Goal: Find specific page/section: Find specific page/section

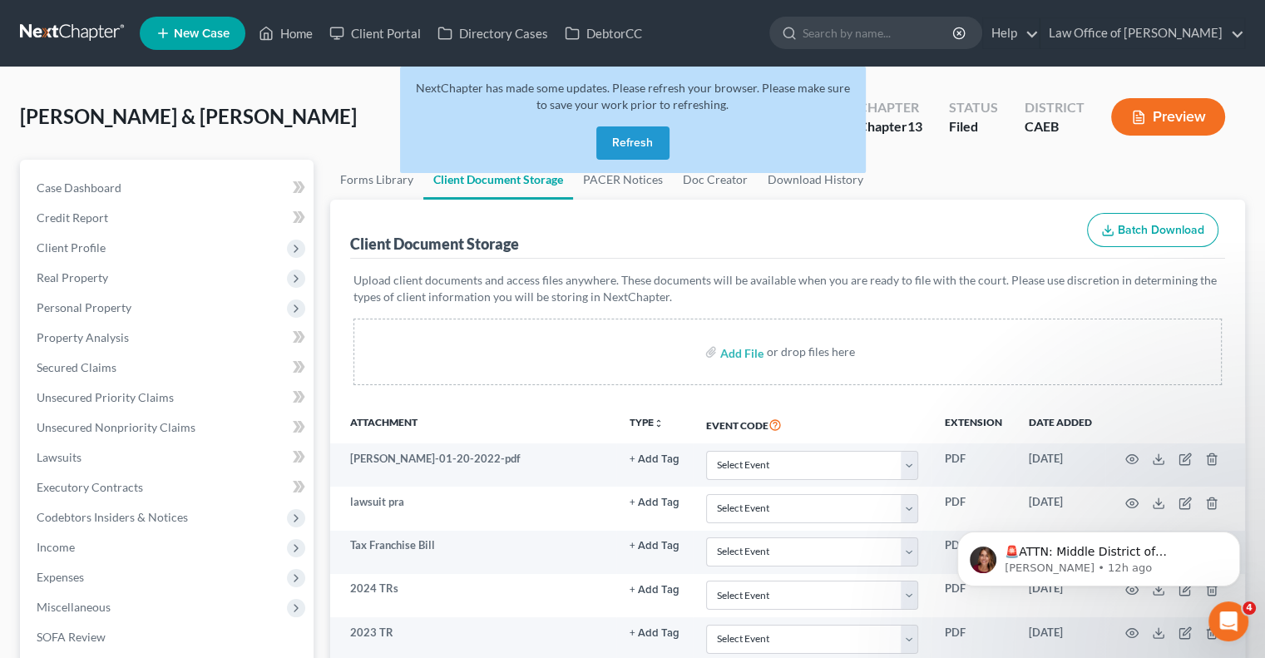
click at [632, 148] on button "Refresh" at bounding box center [632, 142] width 73 height 33
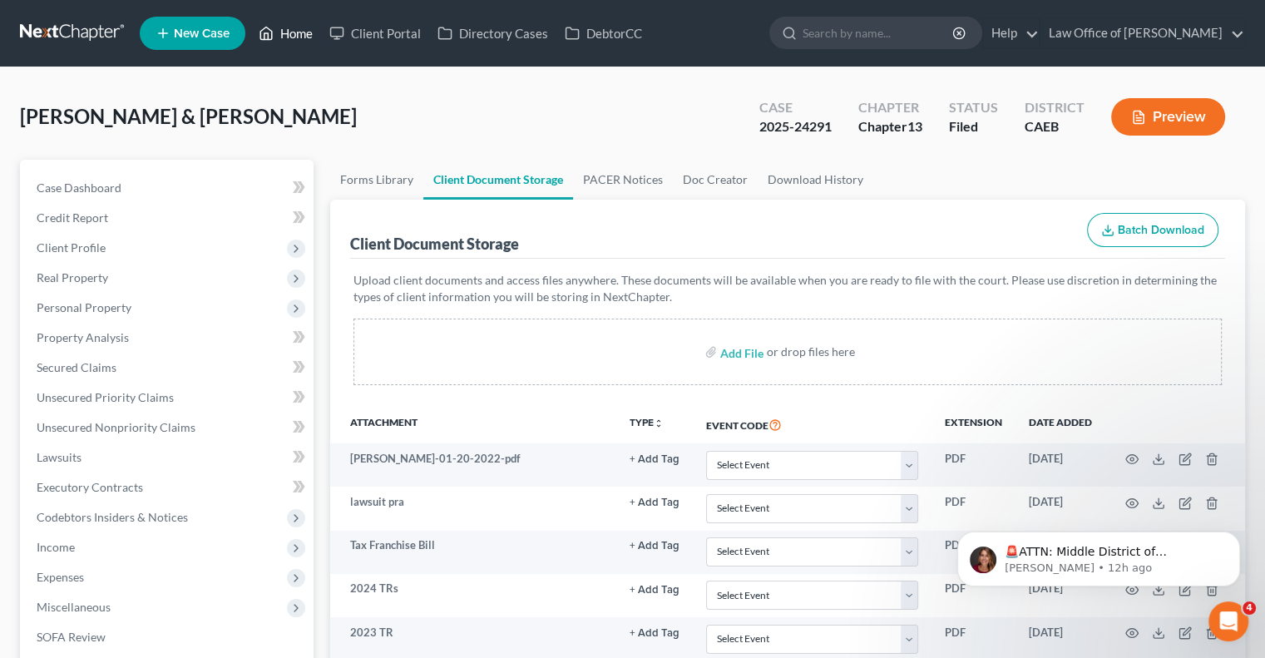
click at [293, 31] on link "Home" at bounding box center [285, 33] width 71 height 30
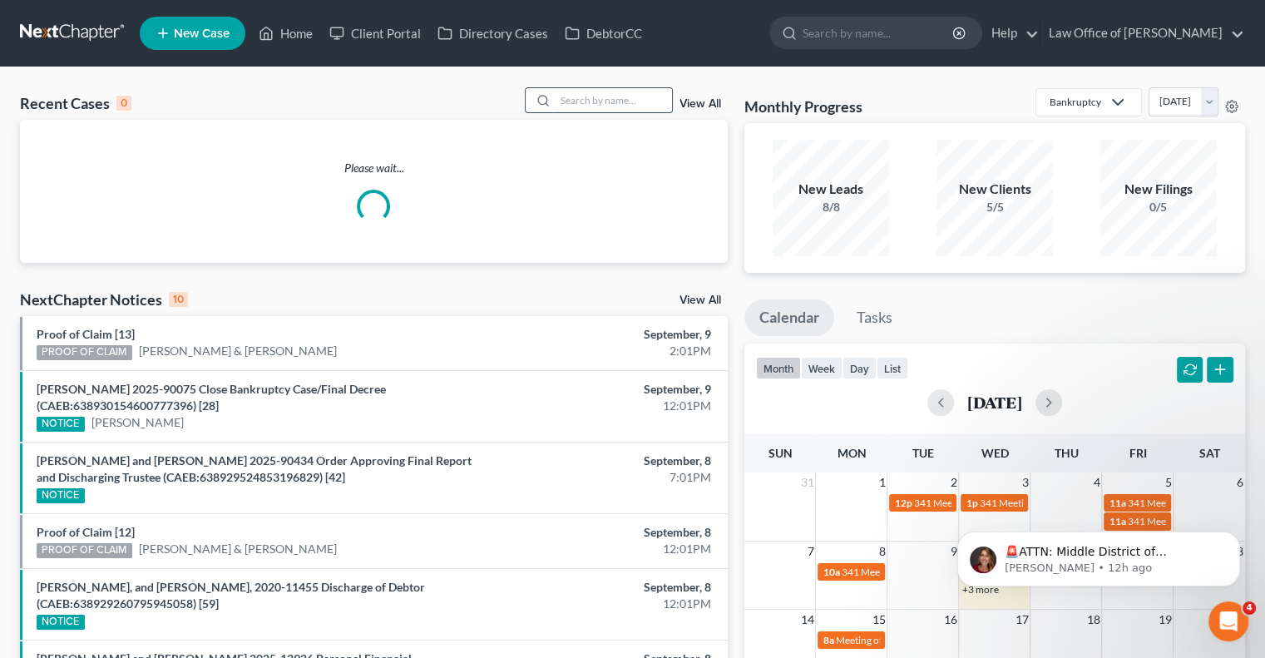
click at [579, 93] on input "search" at bounding box center [613, 100] width 116 height 24
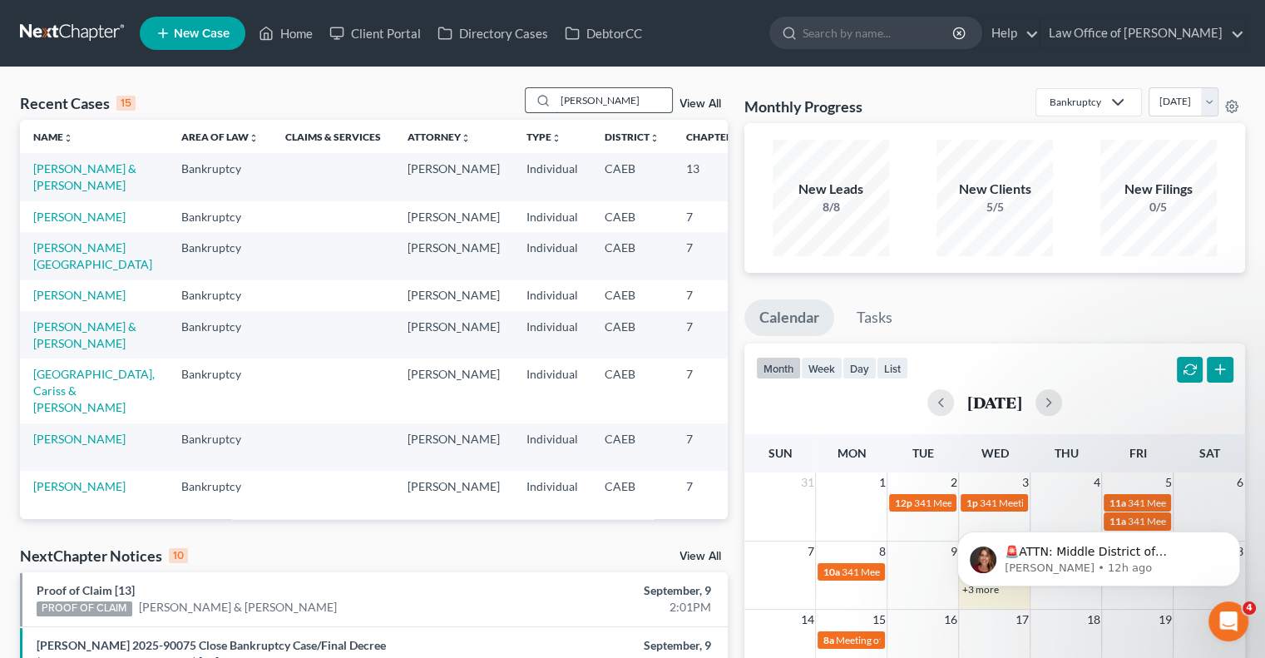
type input "[PERSON_NAME]"
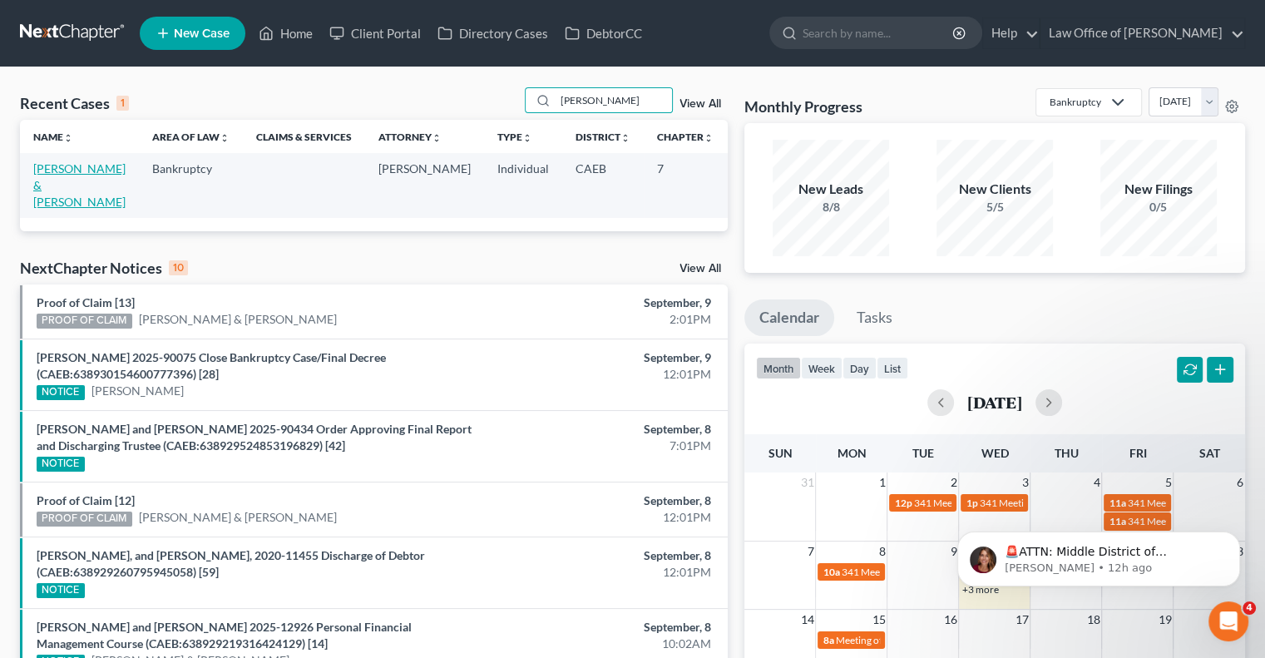
click at [80, 166] on link "[PERSON_NAME] & [PERSON_NAME]" at bounding box center [79, 184] width 92 height 47
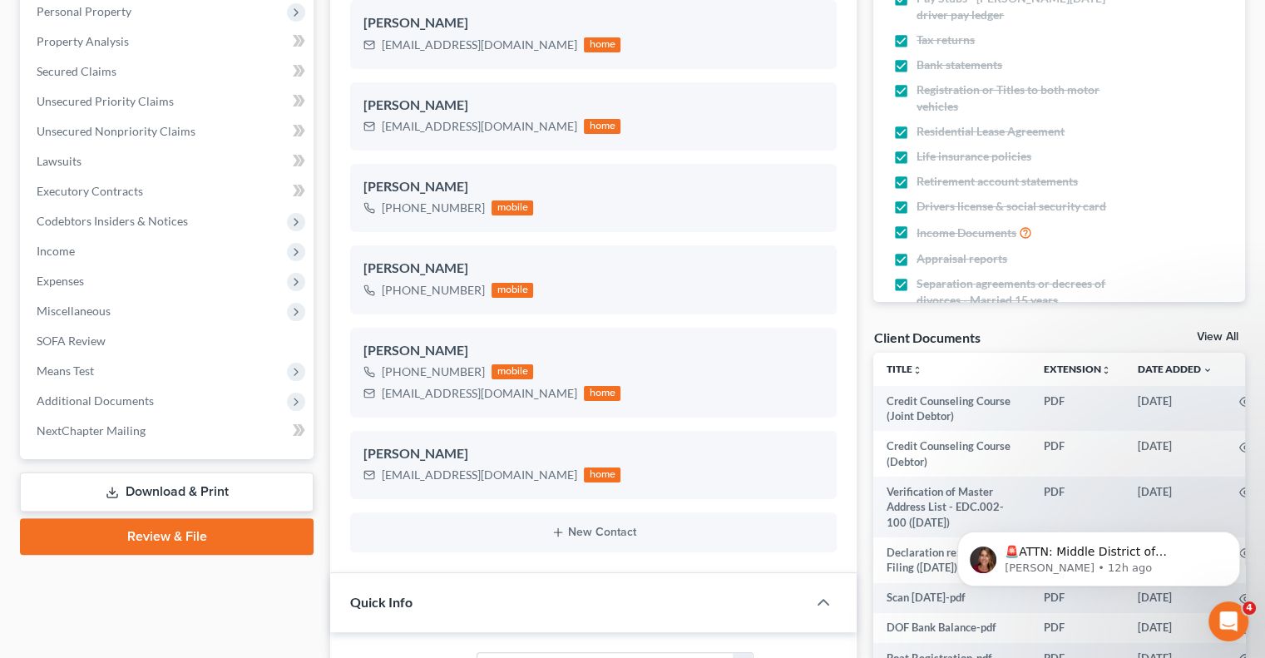
scroll to position [303, 0]
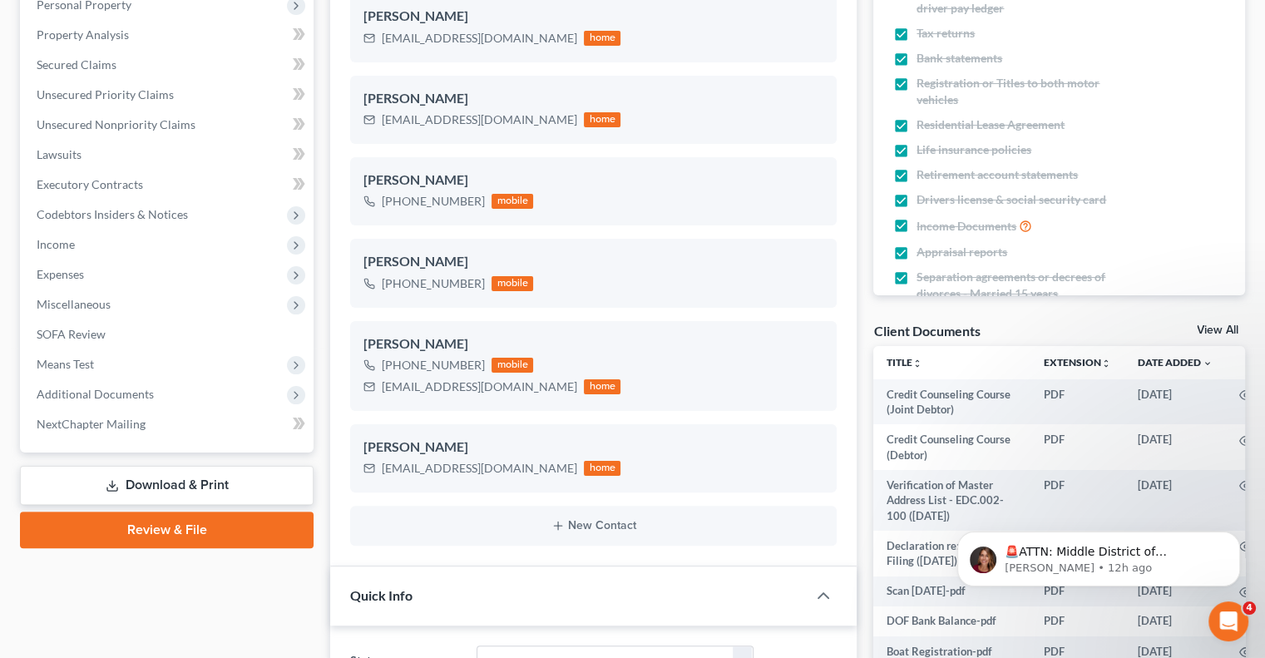
click at [1224, 324] on link "View All" at bounding box center [1217, 330] width 42 height 12
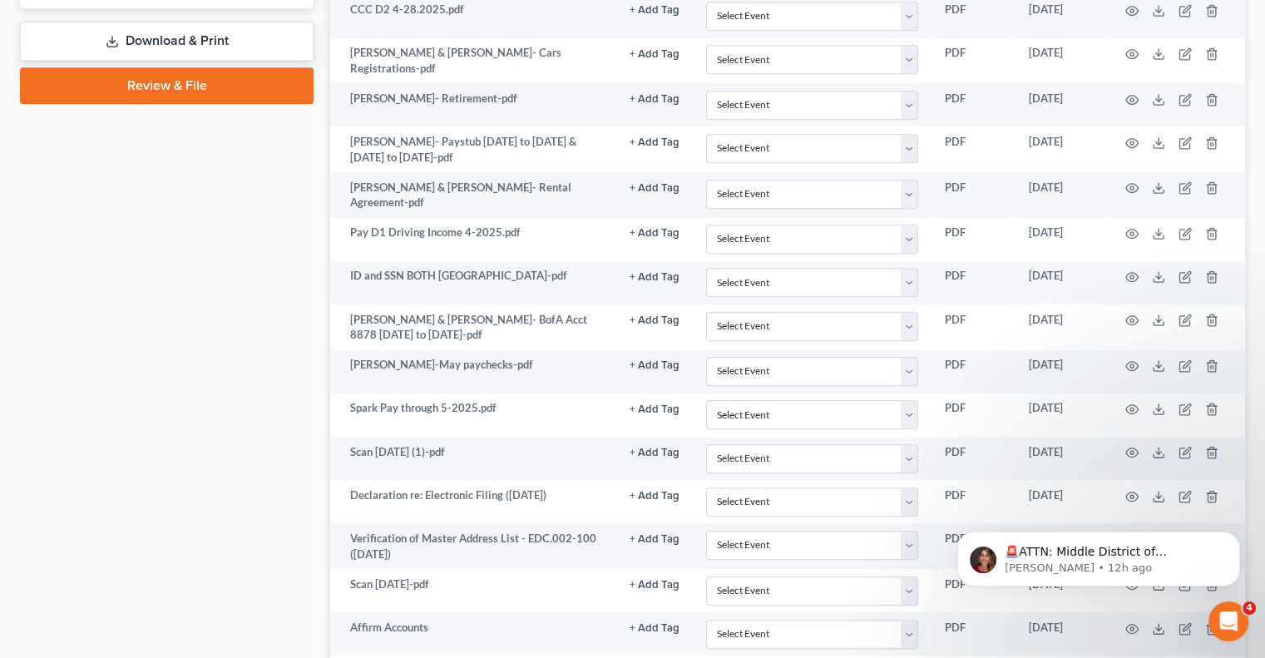
scroll to position [891, 0]
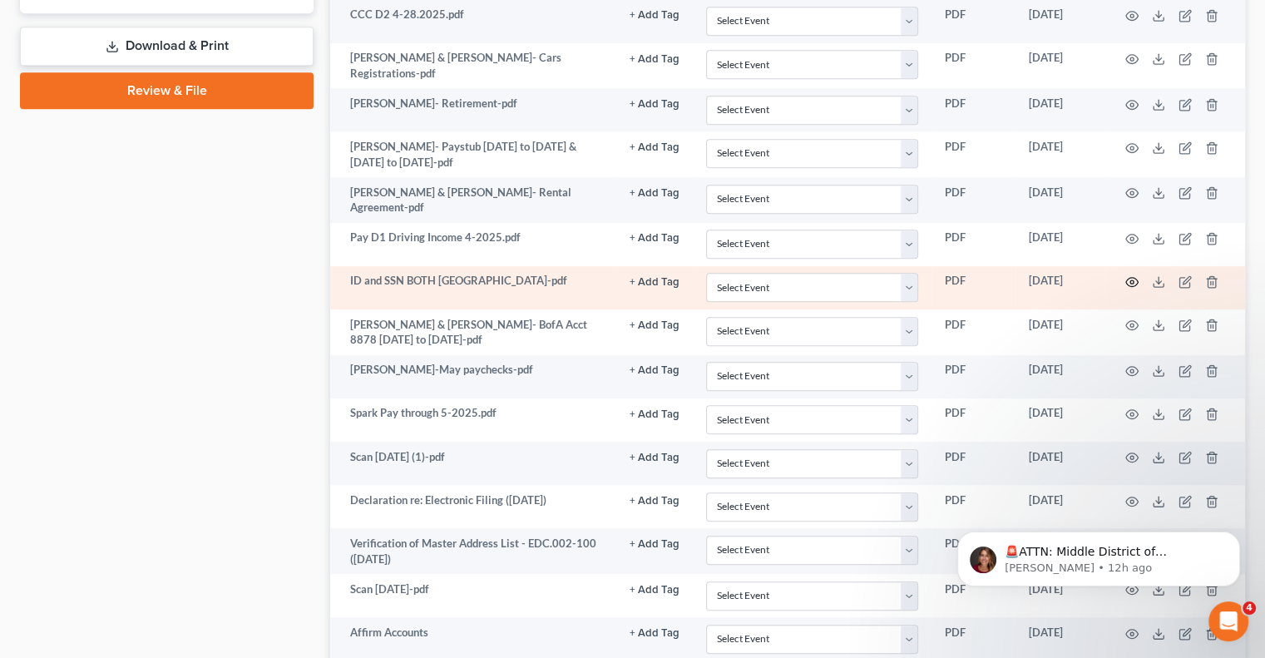
click at [1131, 280] on circle "button" at bounding box center [1131, 281] width 3 height 3
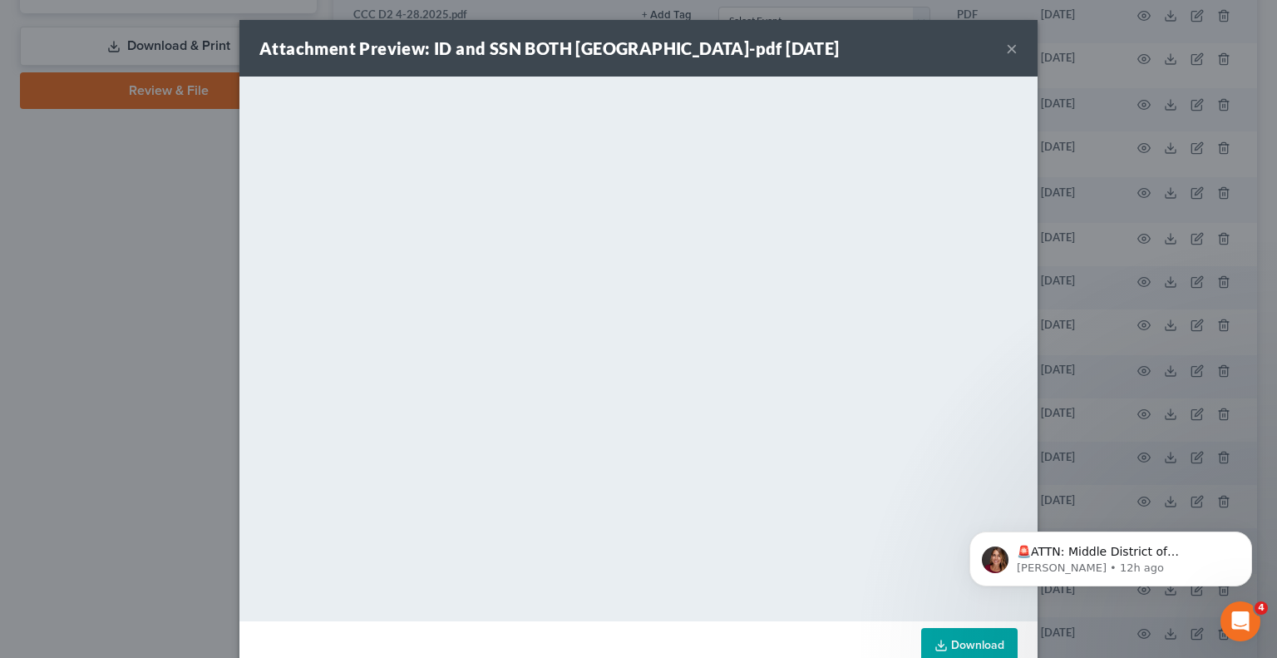
click at [1006, 52] on button "×" at bounding box center [1012, 48] width 12 height 20
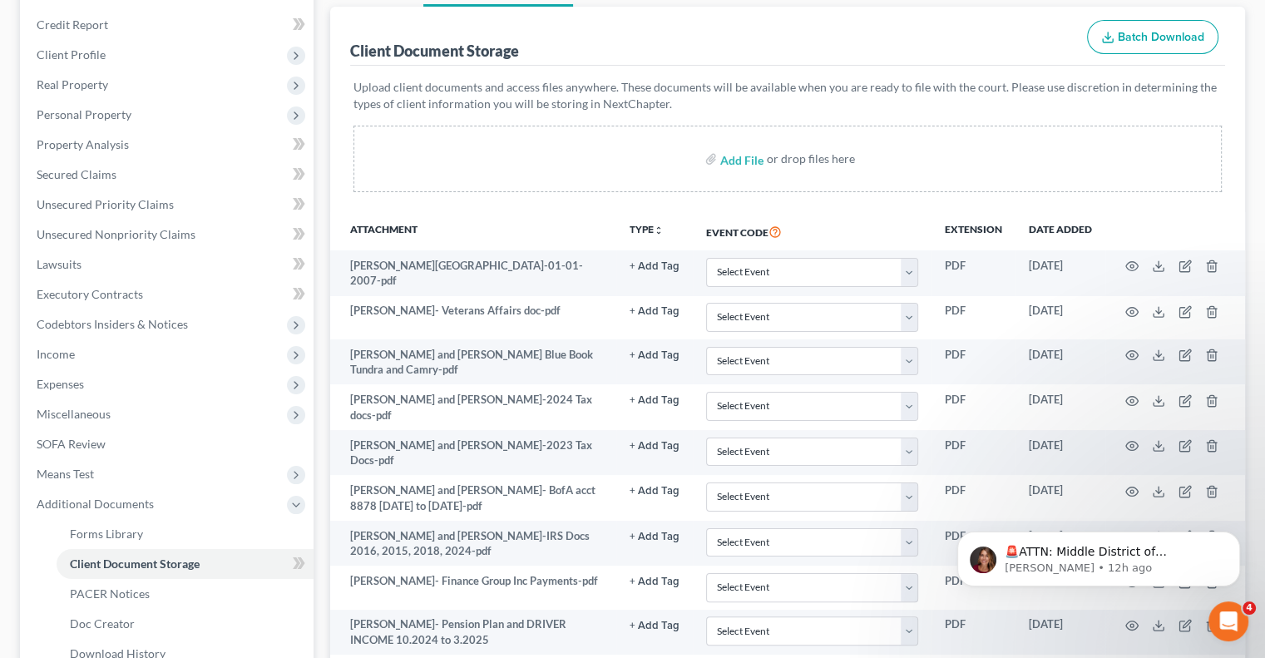
scroll to position [0, 0]
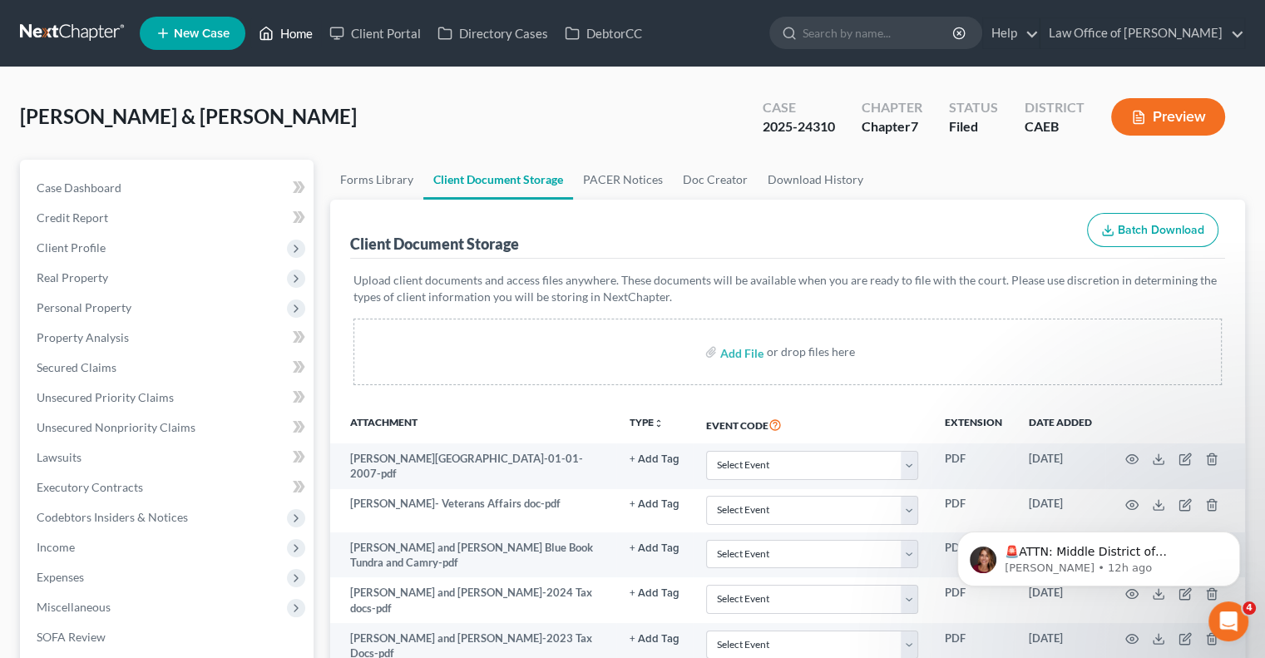
click at [293, 26] on link "Home" at bounding box center [285, 33] width 71 height 30
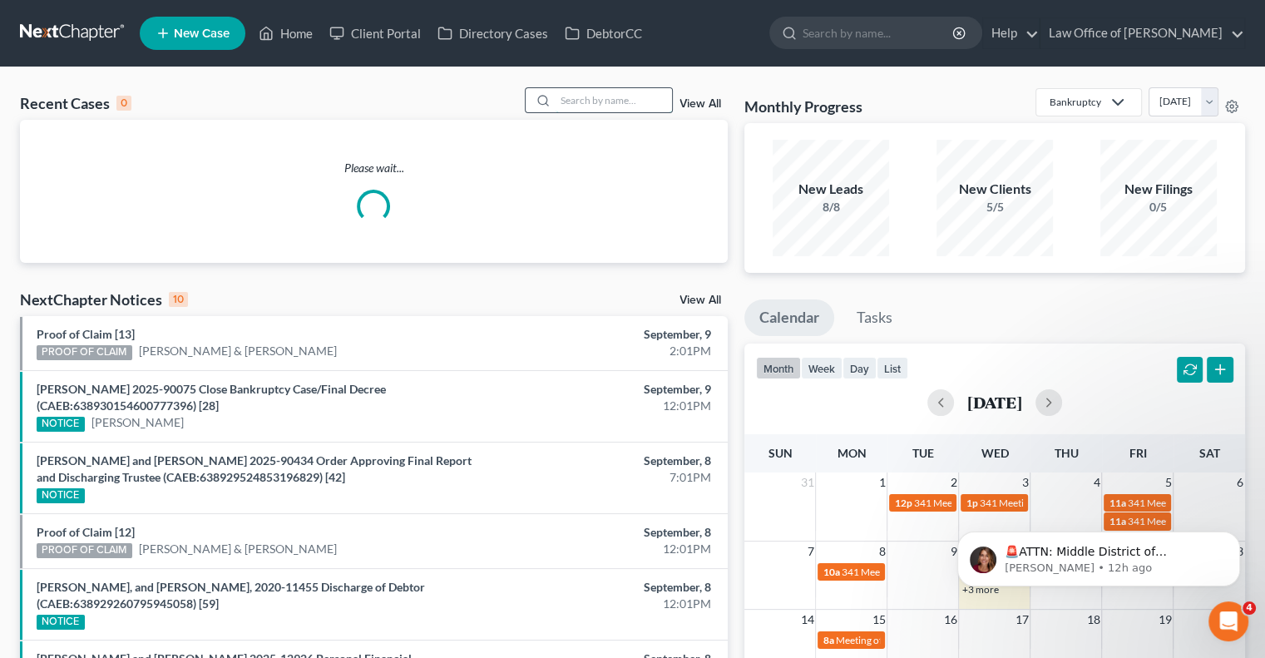
click at [570, 101] on input "search" at bounding box center [613, 100] width 116 height 24
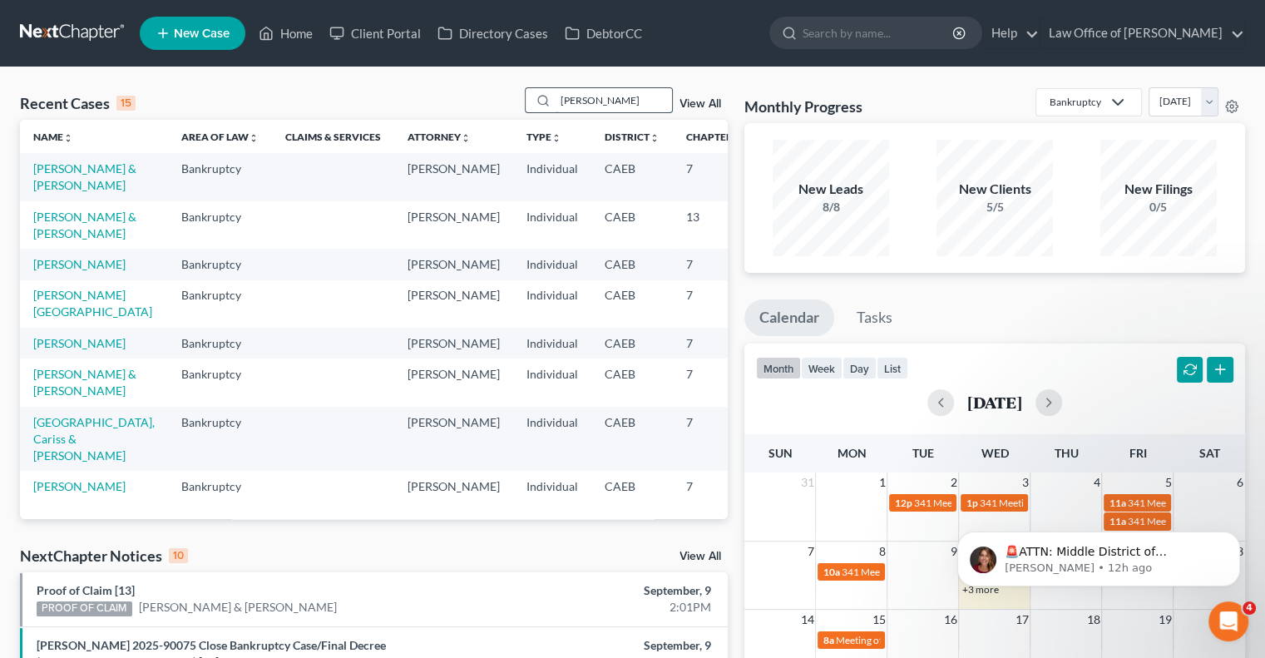
type input "[PERSON_NAME]"
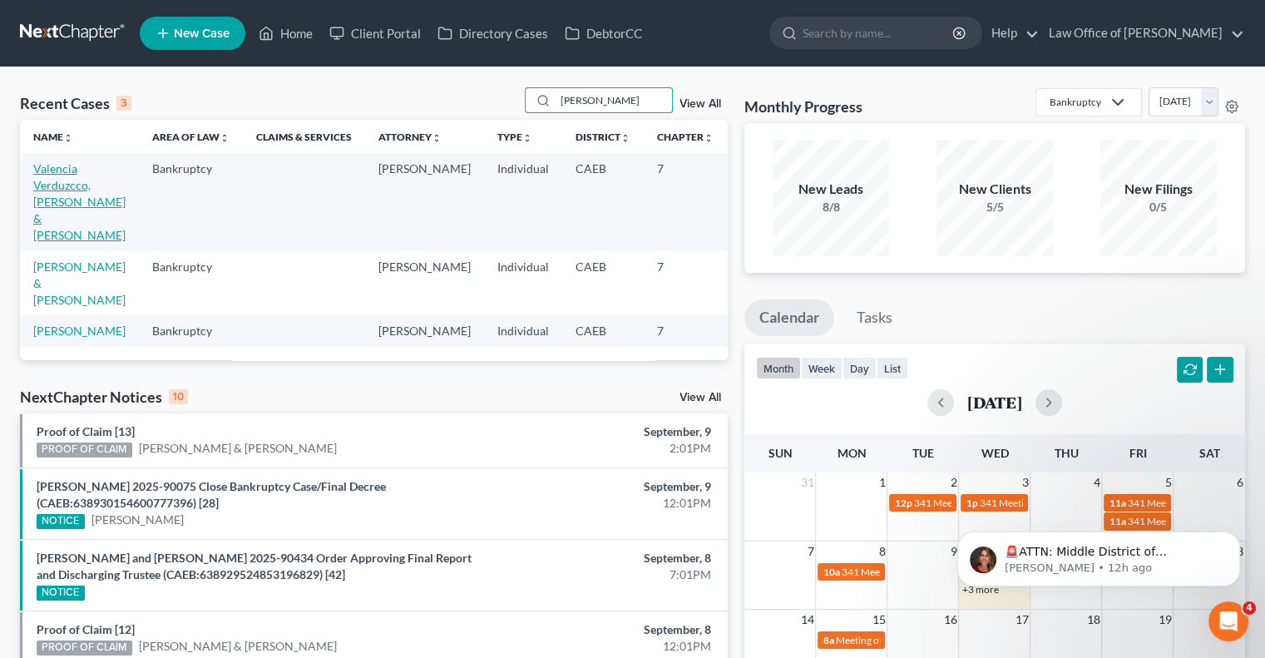
click at [58, 211] on link "Valencia Verduzcco, [PERSON_NAME] & [PERSON_NAME]" at bounding box center [79, 201] width 92 height 81
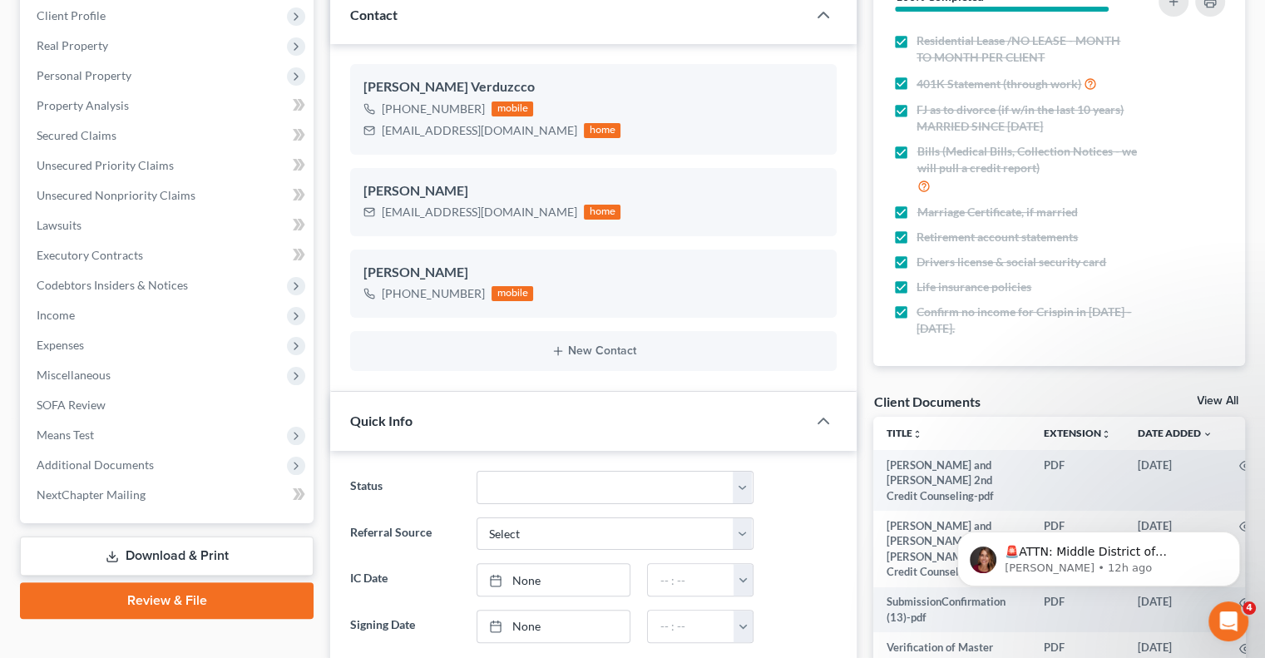
scroll to position [234, 0]
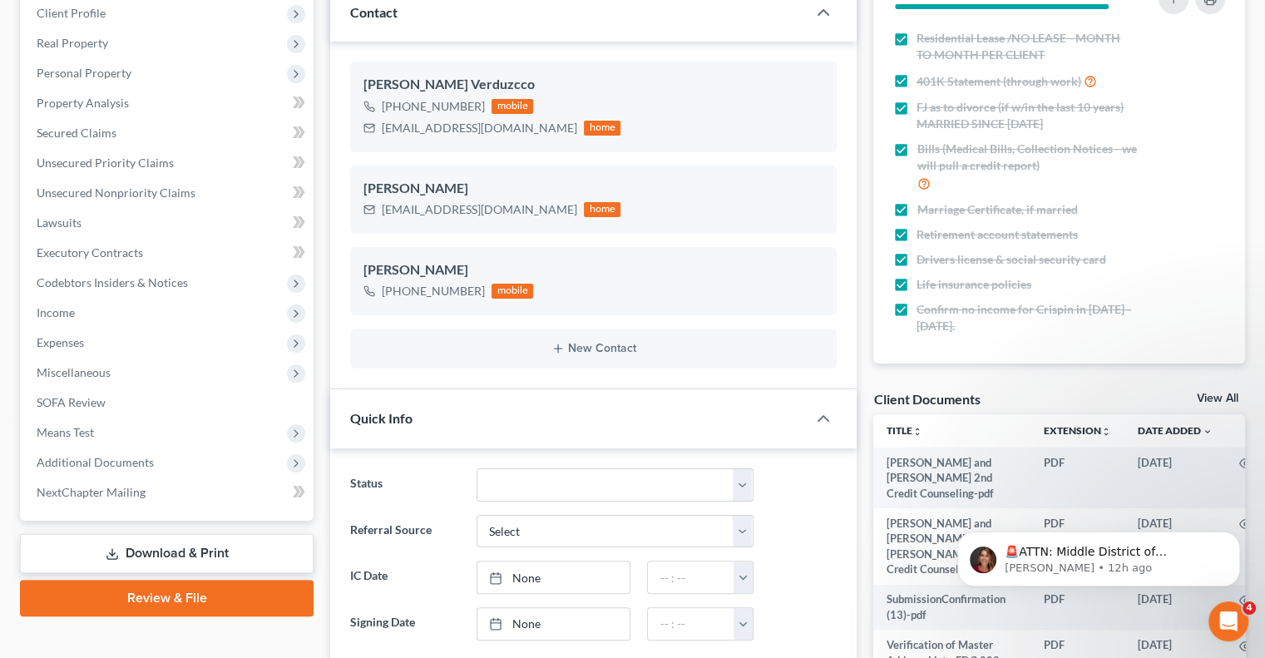
click at [1200, 393] on link "View All" at bounding box center [1217, 398] width 42 height 12
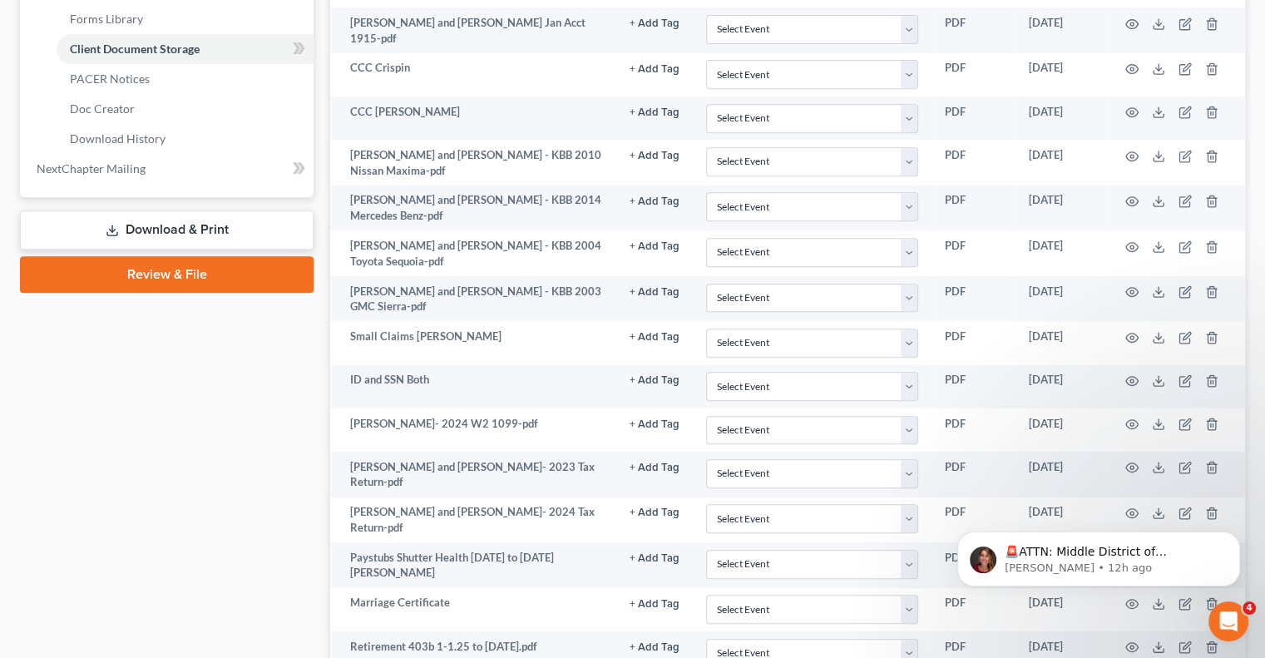
scroll to position [721, 0]
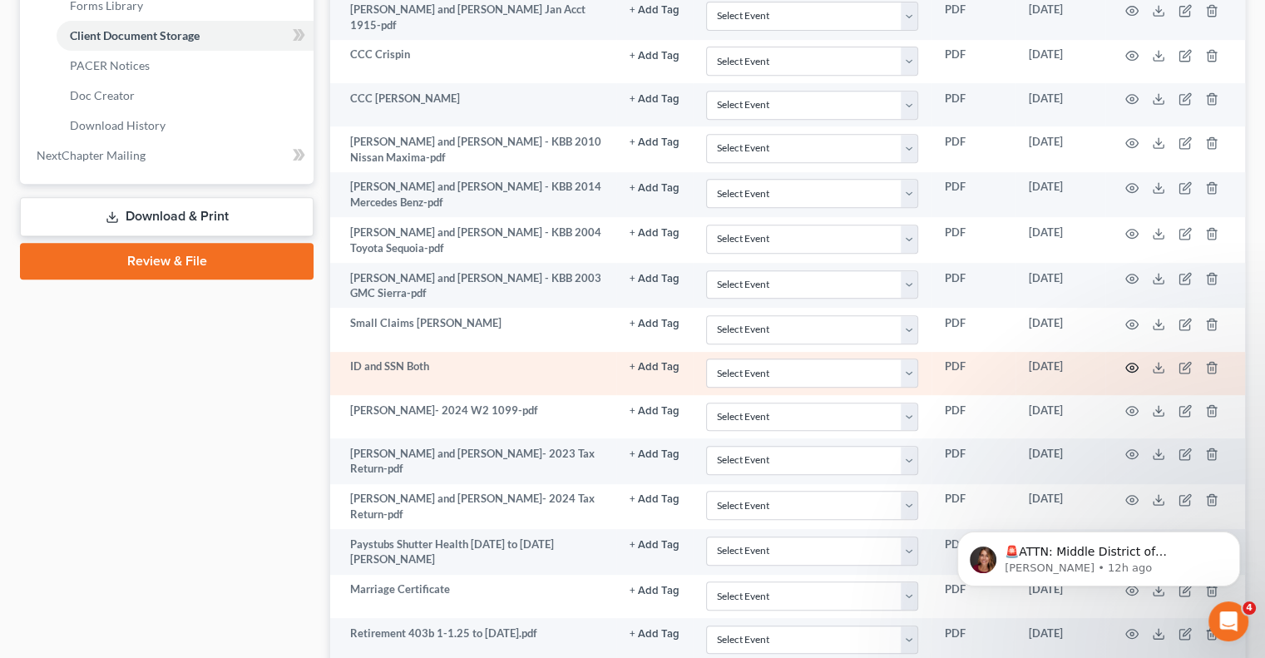
click at [1126, 362] on icon "button" at bounding box center [1131, 367] width 13 height 13
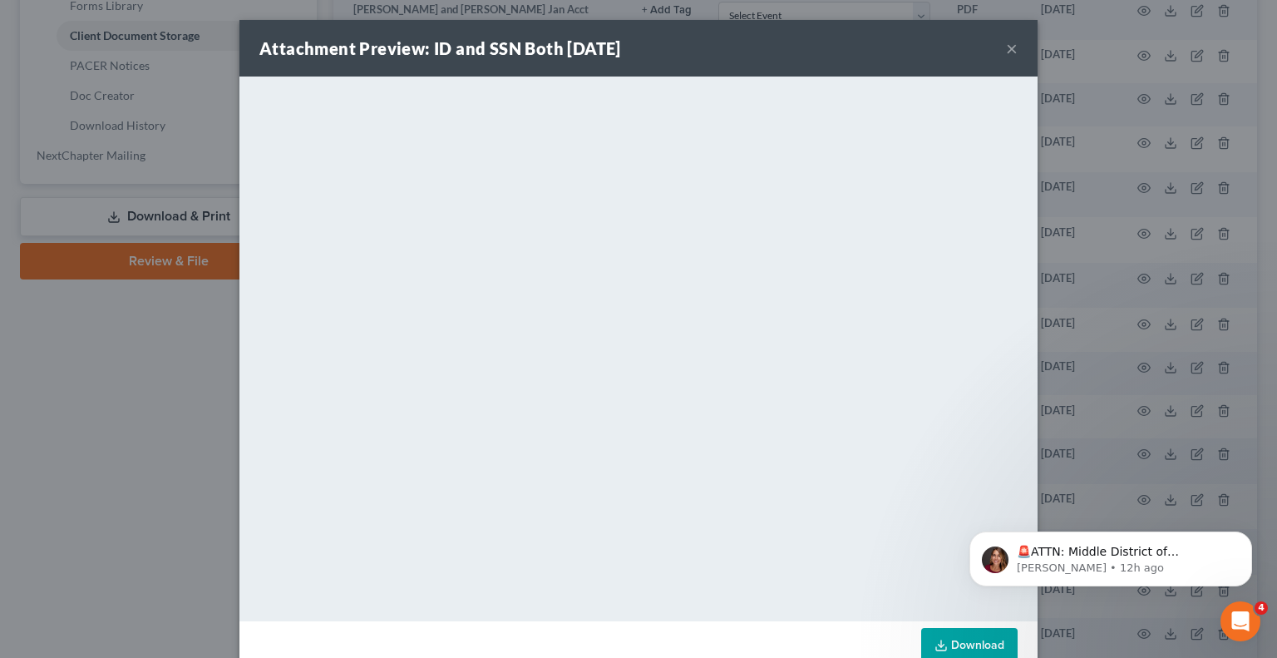
click at [1006, 45] on button "×" at bounding box center [1012, 48] width 12 height 20
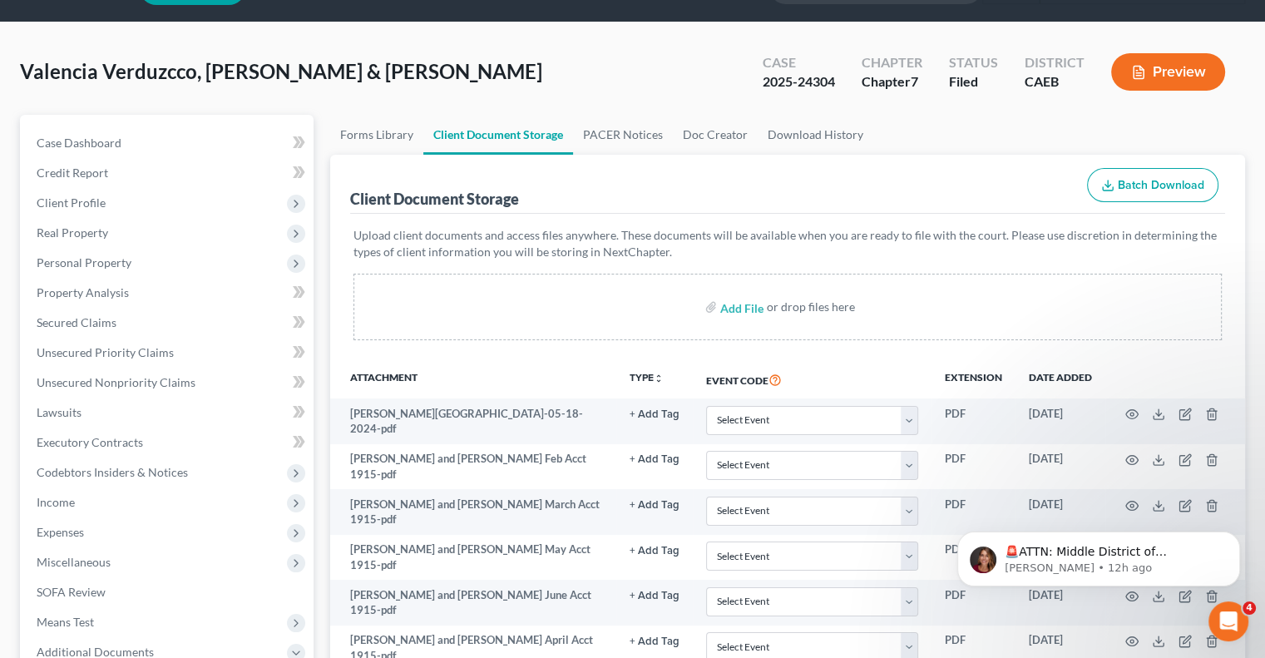
scroll to position [0, 0]
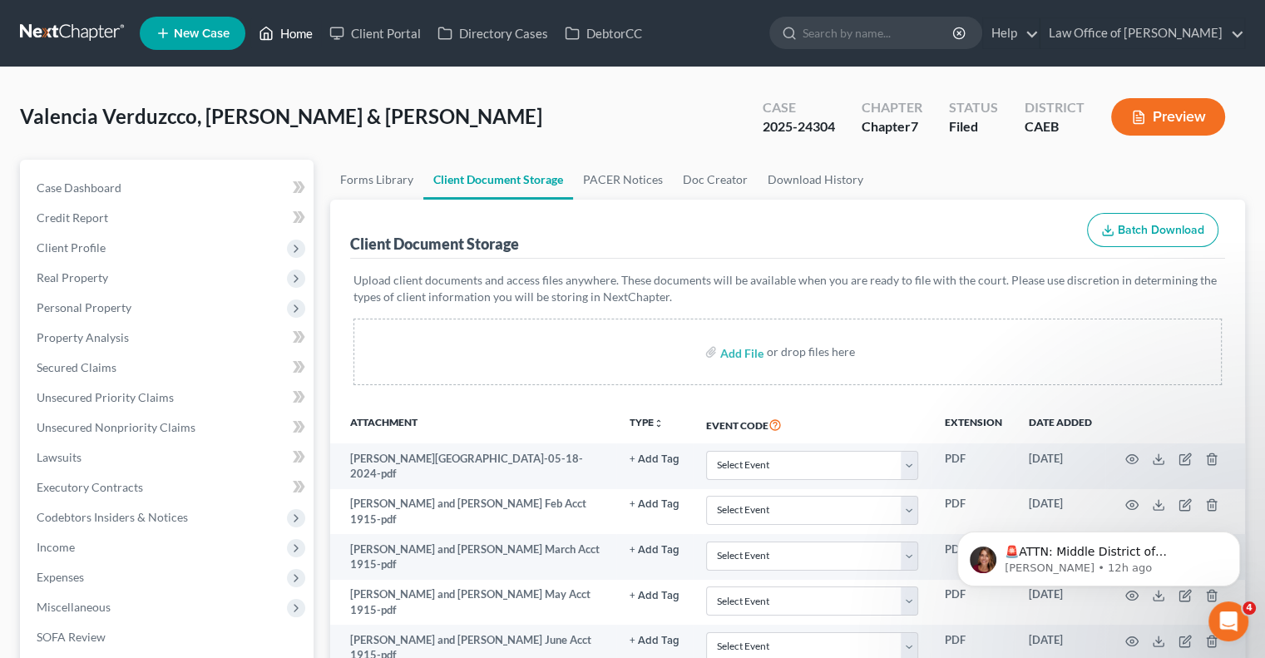
click at [293, 35] on link "Home" at bounding box center [285, 33] width 71 height 30
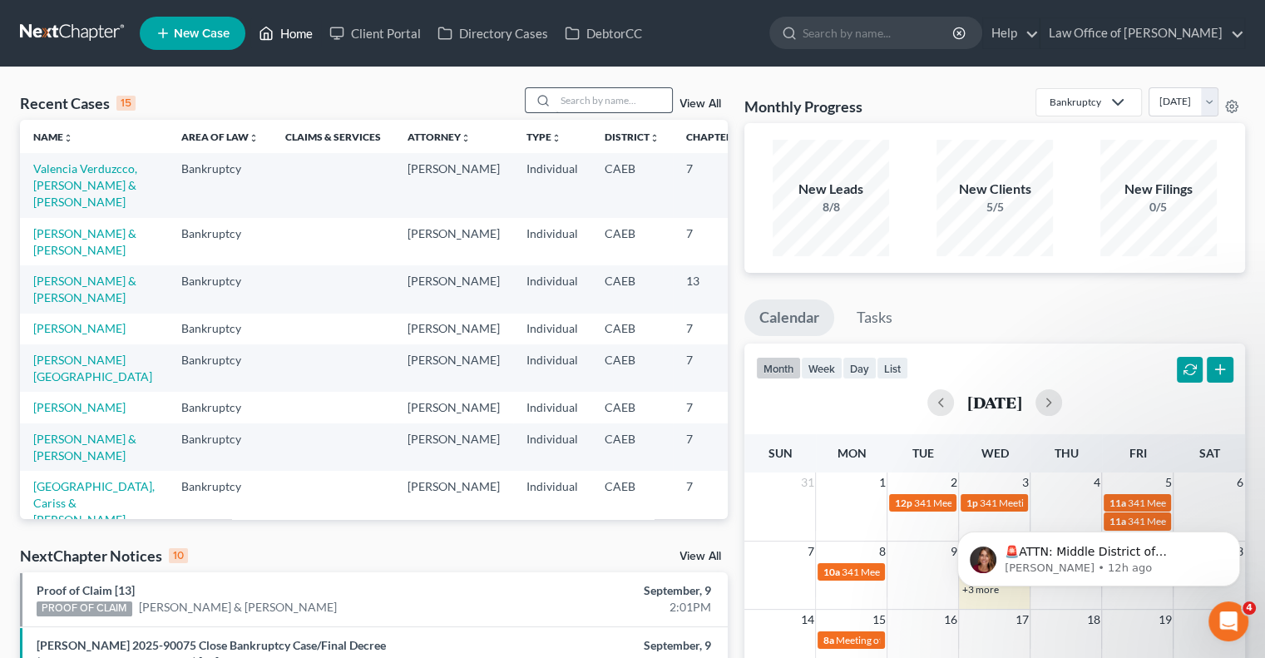
click at [250, 18] on link "Home" at bounding box center [285, 33] width 71 height 30
click at [616, 97] on input "search" at bounding box center [613, 100] width 116 height 24
type input "[PERSON_NAME]"
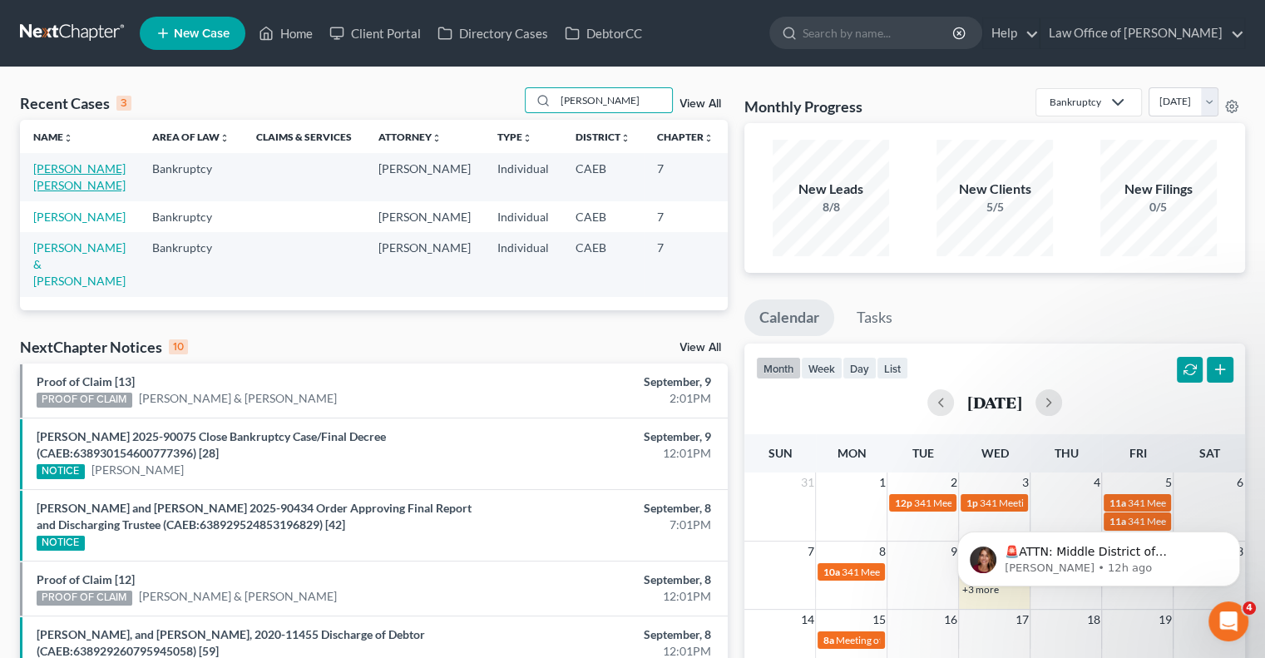
click at [42, 192] on link "[PERSON_NAME] [PERSON_NAME]" at bounding box center [79, 176] width 92 height 31
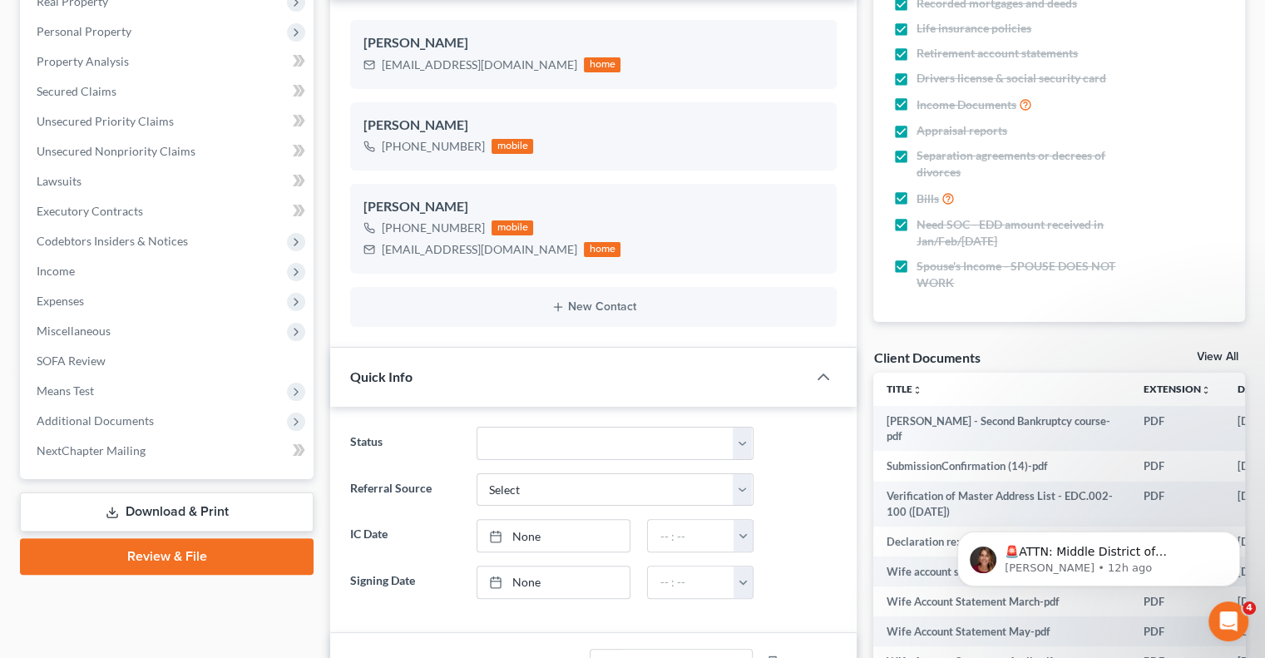
scroll to position [276, 0]
click at [1230, 352] on link "View All" at bounding box center [1217, 357] width 42 height 12
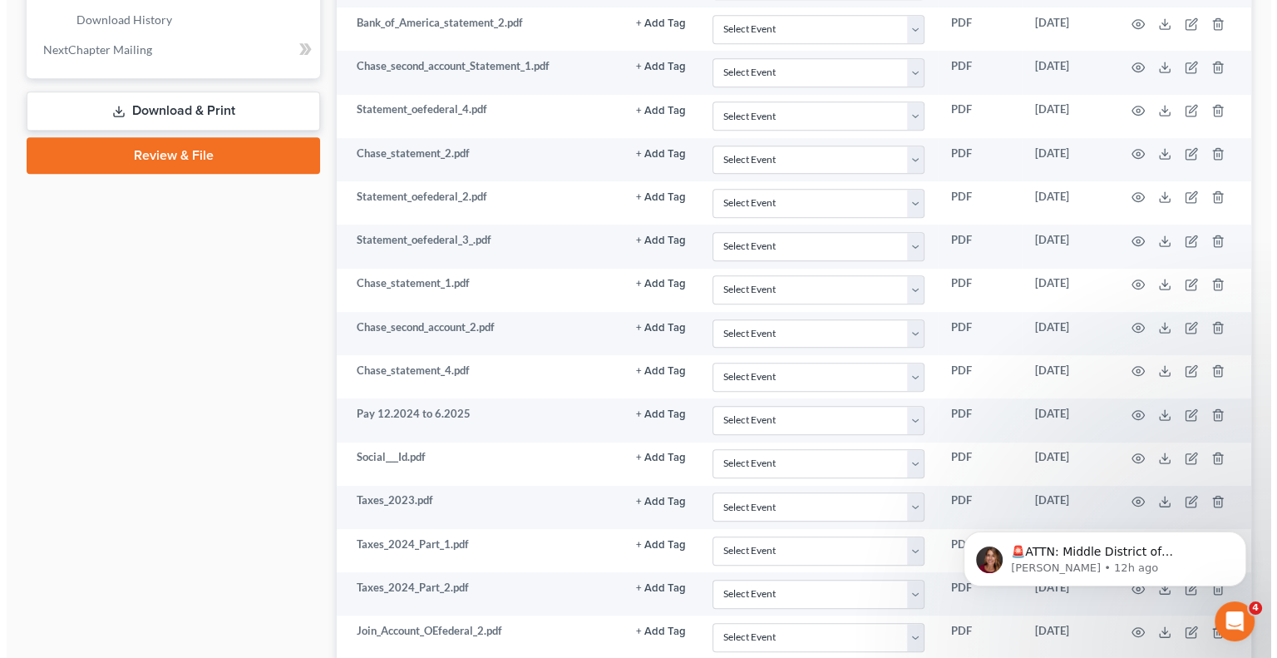
scroll to position [827, 0]
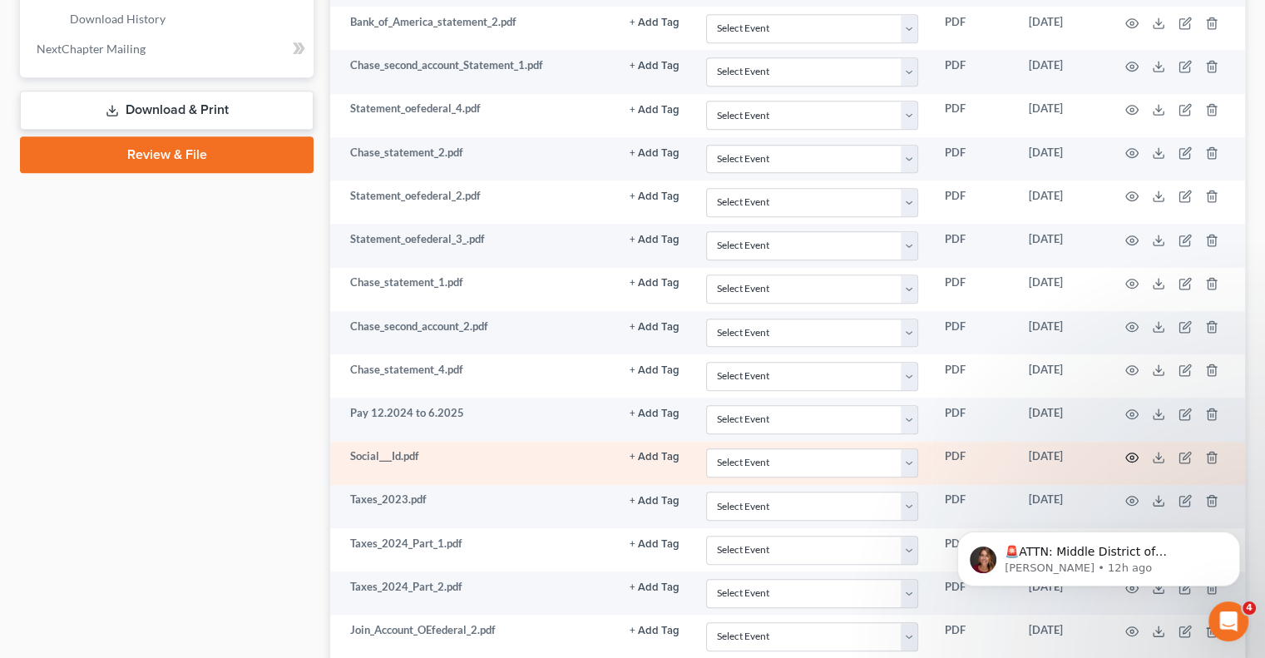
click at [1131, 453] on icon "button" at bounding box center [1131, 457] width 13 height 13
